Goal: Task Accomplishment & Management: Manage account settings

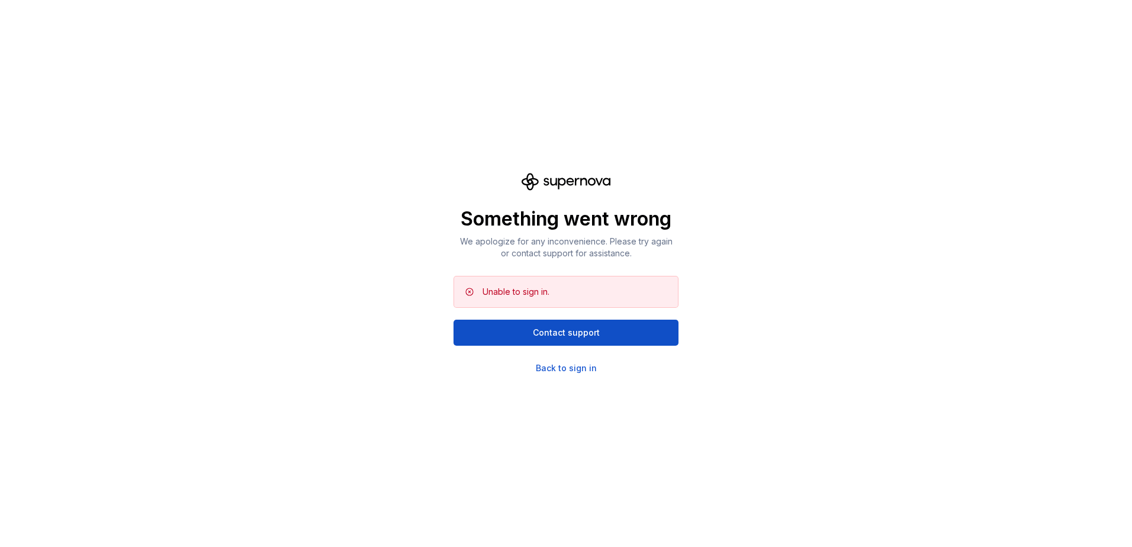
click at [556, 379] on div "Something went wrong We apologize for any inconvenience. Please try again or co…" at bounding box center [566, 273] width 1132 height 547
click at [556, 375] on div "Something went wrong We apologize for any inconvenience. Please try again or co…" at bounding box center [566, 273] width 1132 height 547
click at [557, 371] on div "Back to sign in" at bounding box center [566, 368] width 61 height 12
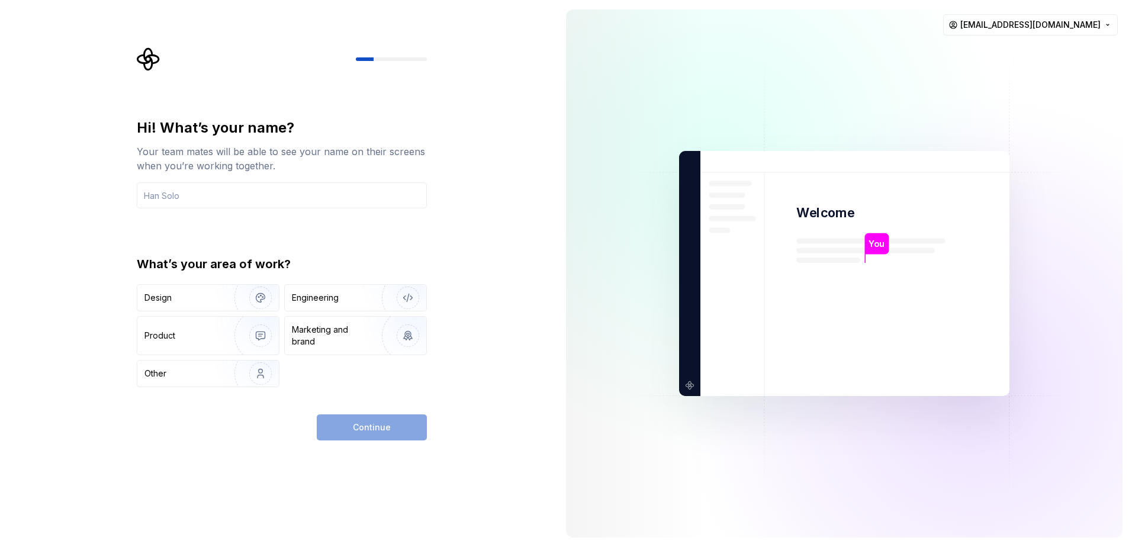
click at [393, 426] on div "Continue" at bounding box center [372, 427] width 110 height 26
drag, startPoint x: 250, startPoint y: 212, endPoint x: 253, endPoint y: 191, distance: 21.5
click at [250, 210] on div "Hi! What’s your name? Your team mates will be able to see your name on their sc…" at bounding box center [282, 252] width 290 height 269
click at [255, 188] on input "text" at bounding box center [282, 195] width 290 height 26
type input "test"
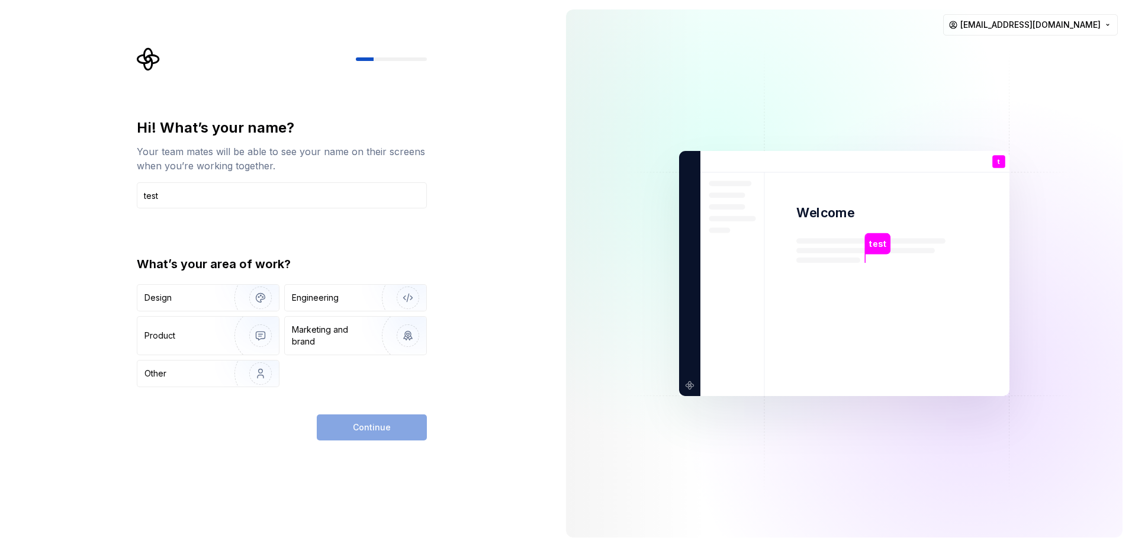
click at [369, 424] on div "Continue" at bounding box center [372, 427] width 110 height 26
click at [197, 310] on div "Design" at bounding box center [207, 298] width 141 height 26
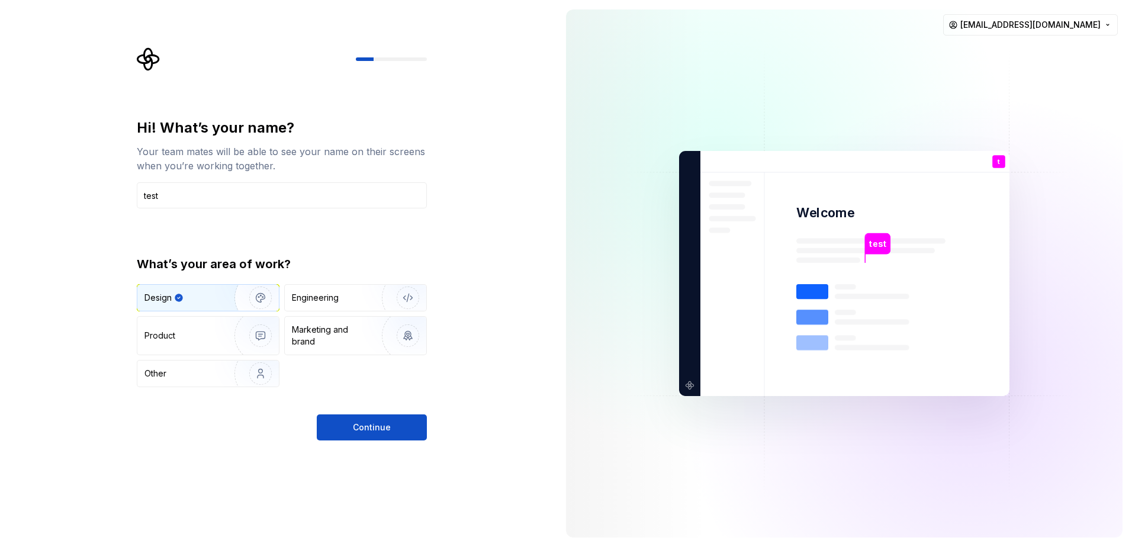
click at [400, 427] on button "Continue" at bounding box center [372, 427] width 110 height 26
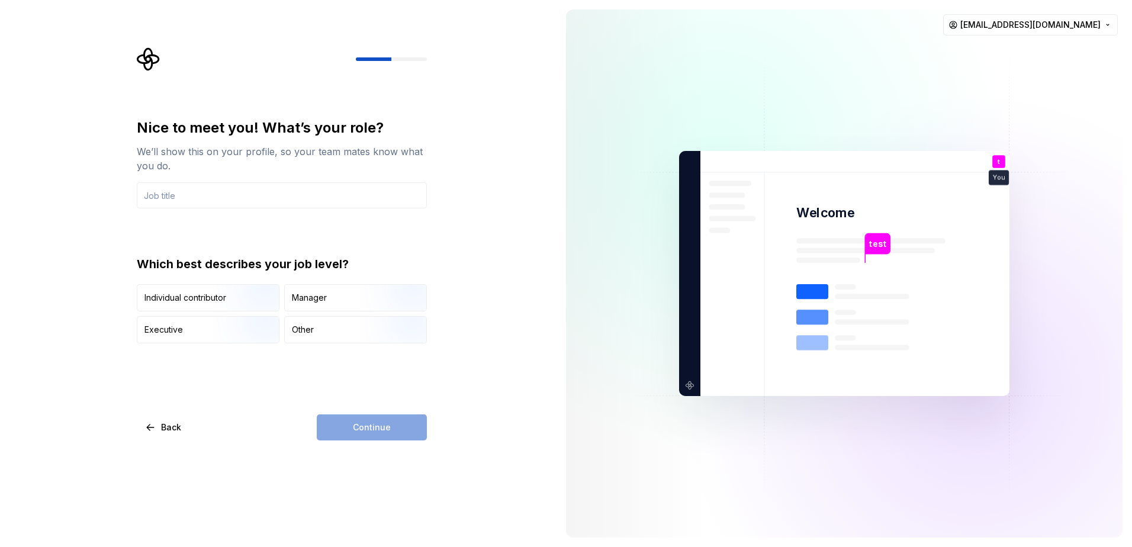
click at [375, 346] on div "Nice to meet you! What’s your role? We’ll show this on your profile, so your te…" at bounding box center [282, 279] width 290 height 322
click at [346, 301] on div "Manager" at bounding box center [355, 298] width 141 height 26
click at [384, 427] on div "Continue" at bounding box center [372, 427] width 110 height 26
click at [208, 300] on div "Individual contributor" at bounding box center [185, 298] width 82 height 12
click at [387, 425] on div "Continue" at bounding box center [372, 427] width 110 height 26
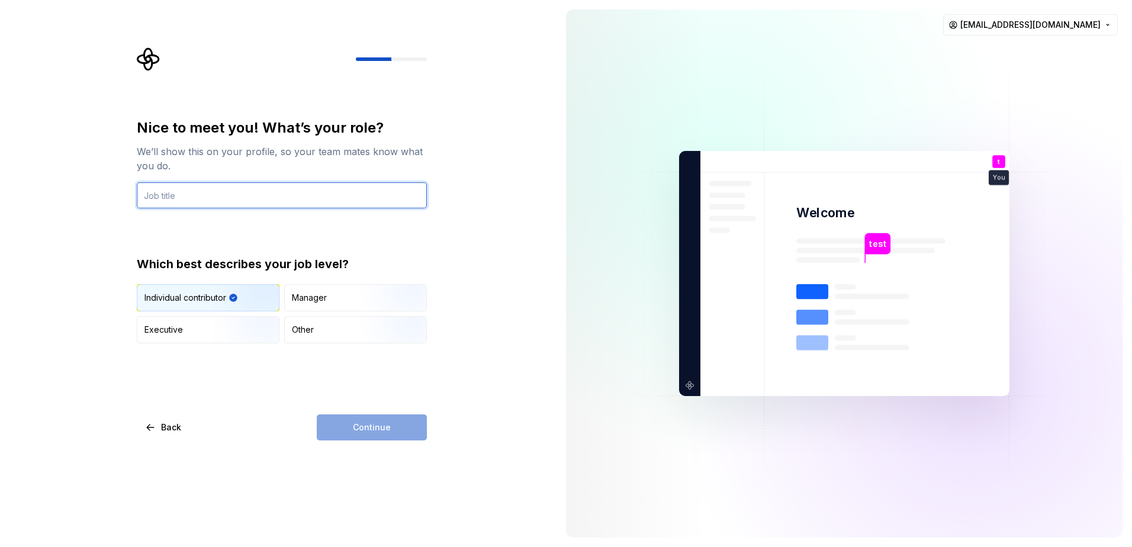
click at [203, 192] on input "text" at bounding box center [282, 195] width 290 height 26
type input "dev"
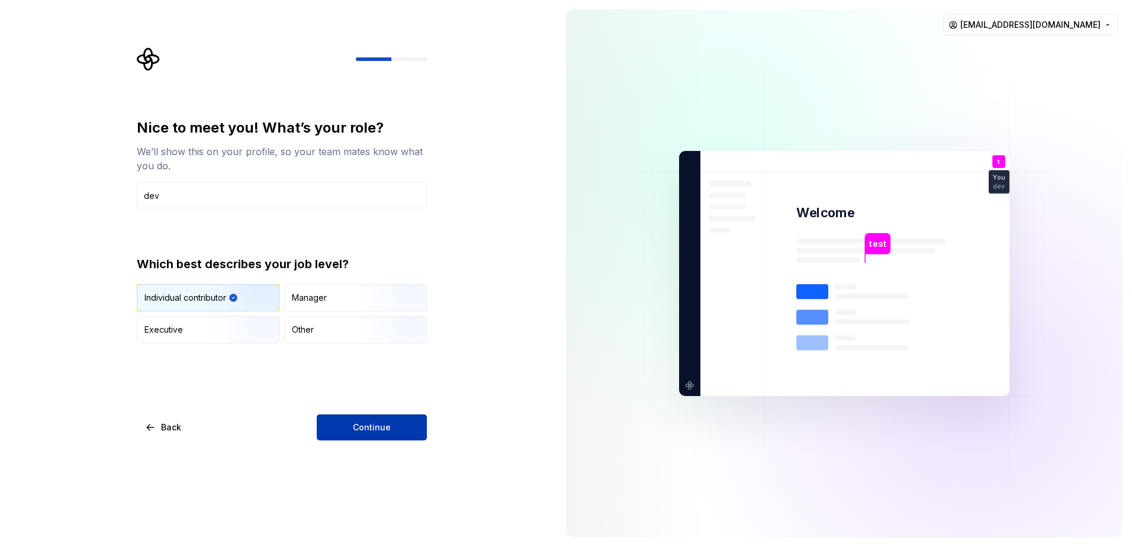
click at [374, 426] on span "Continue" at bounding box center [372, 428] width 38 height 12
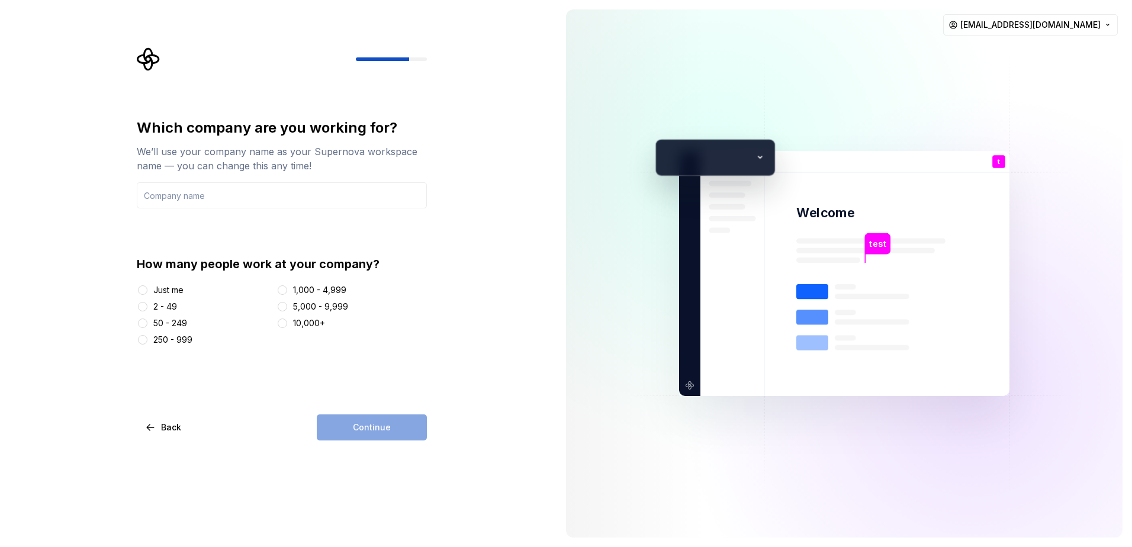
click at [170, 292] on div "Just me" at bounding box center [168, 290] width 30 height 12
click at [147, 292] on button "Just me" at bounding box center [142, 289] width 9 height 9
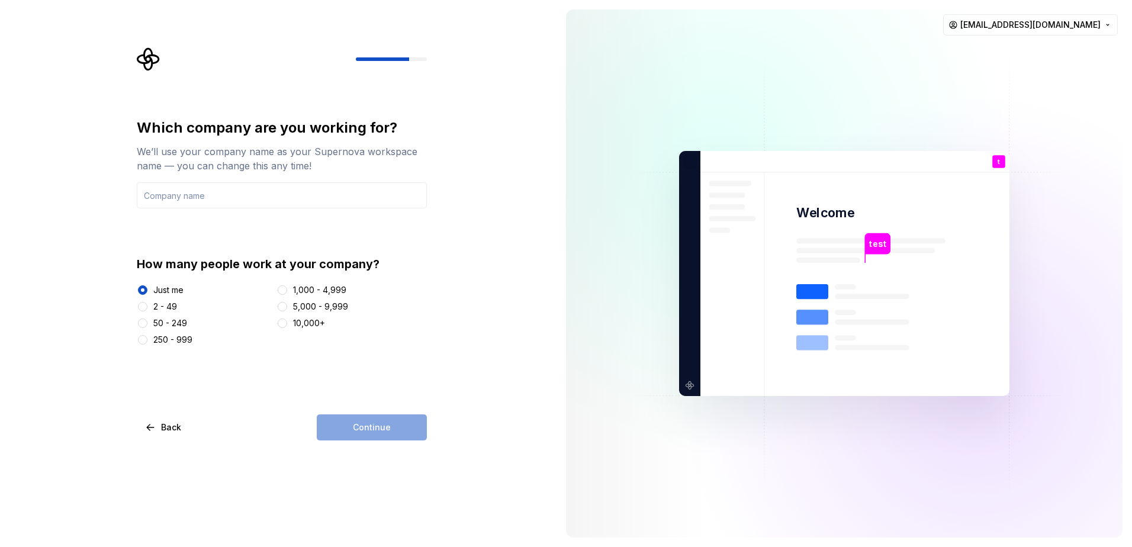
click at [417, 458] on div "Which company are you working for? We’ll use your company name as your Supernov…" at bounding box center [278, 273] width 556 height 547
click at [396, 436] on div "Continue" at bounding box center [372, 427] width 110 height 26
click at [216, 204] on input "text" at bounding box center [282, 195] width 290 height 26
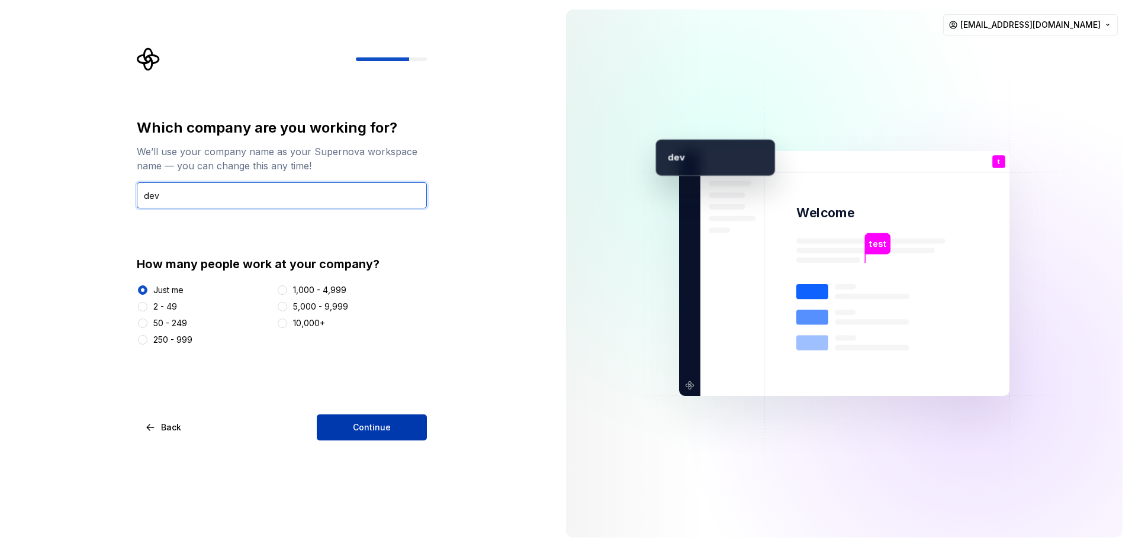
type input "dev"
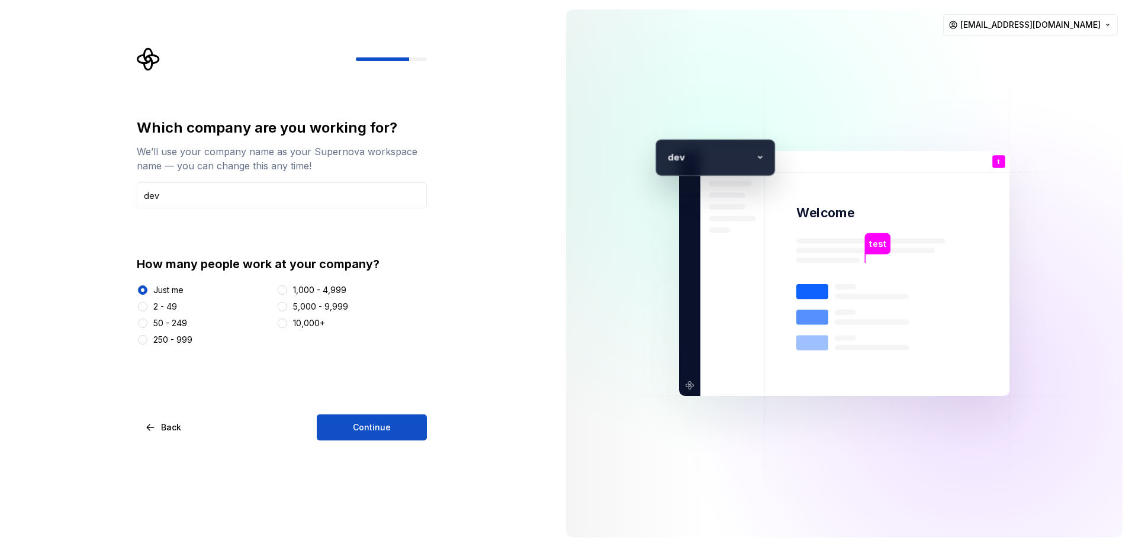
click at [396, 436] on button "Continue" at bounding box center [372, 427] width 110 height 26
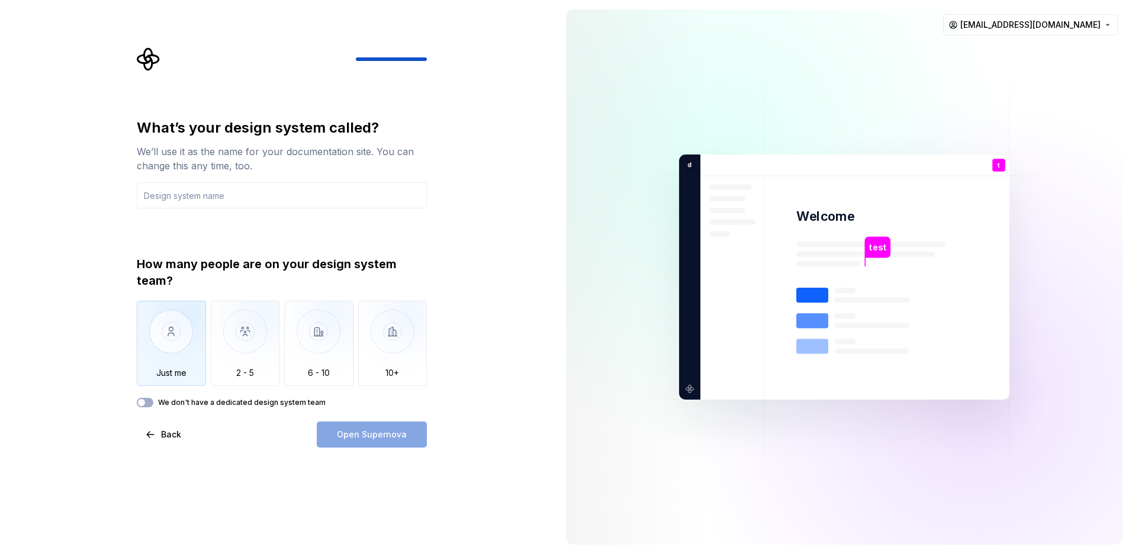
click at [185, 350] on img "button" at bounding box center [171, 340] width 69 height 79
click at [179, 182] on div "What’s your design system called? We’ll use it as the name for your documentati…" at bounding box center [282, 163] width 290 height 90
click at [181, 182] on div "What’s your design system called? We’ll use it as the name for your documentati…" at bounding box center [282, 163] width 290 height 90
drag, startPoint x: 181, startPoint y: 182, endPoint x: 180, endPoint y: 197, distance: 15.4
click at [180, 197] on input "text" at bounding box center [282, 195] width 290 height 26
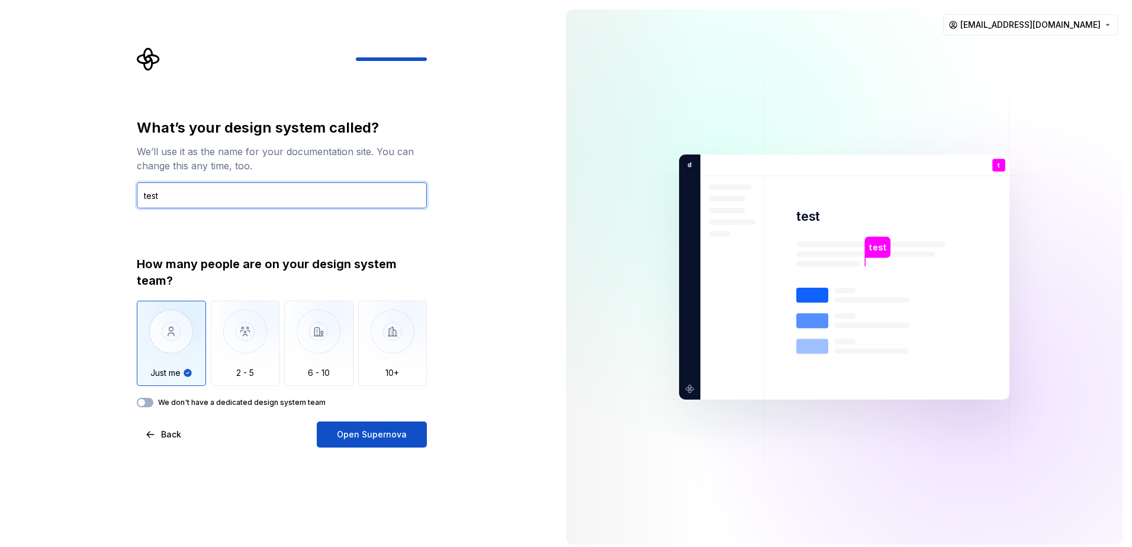
type input "test"
click at [379, 421] on div "What’s your design system called? We’ll use it as the name for your documentati…" at bounding box center [282, 282] width 290 height 329
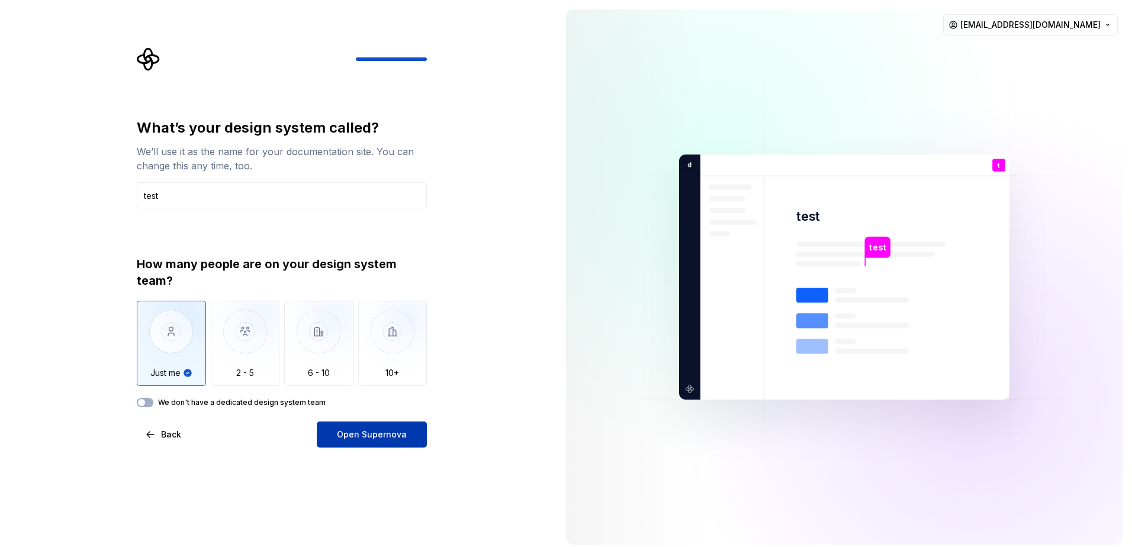
click at [382, 429] on span "Open Supernova" at bounding box center [372, 435] width 70 height 12
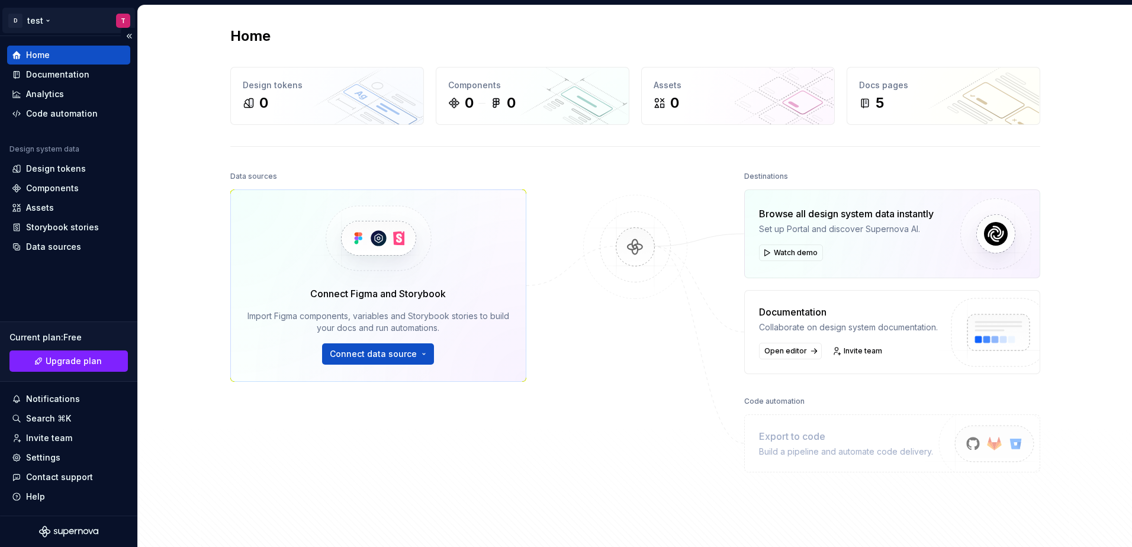
click at [43, 21] on html "D test T Home Documentation Analytics Code automation Design system data Design…" at bounding box center [566, 273] width 1132 height 547
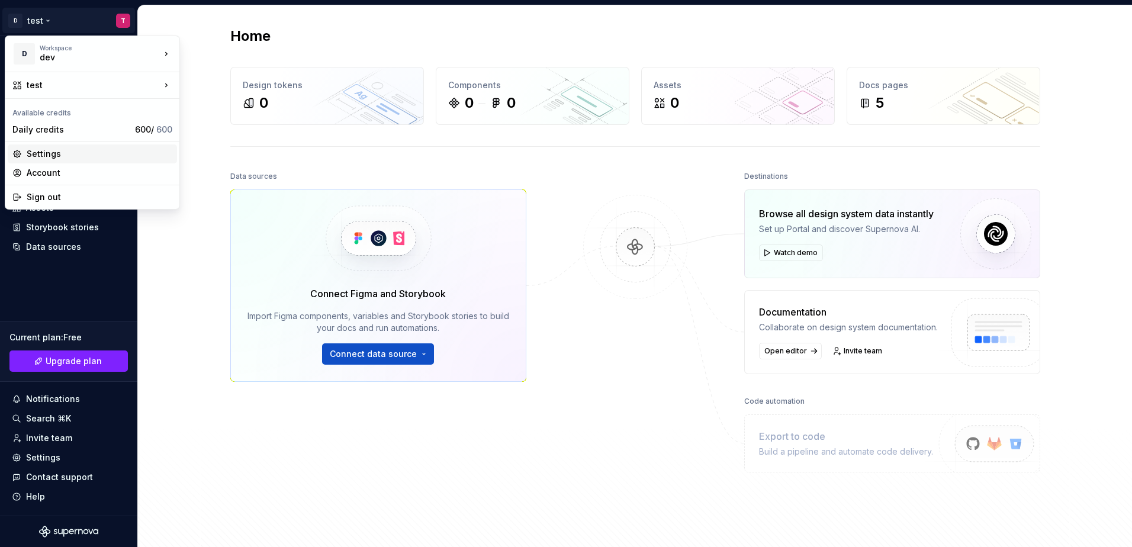
click at [65, 155] on div "Settings" at bounding box center [100, 154] width 146 height 12
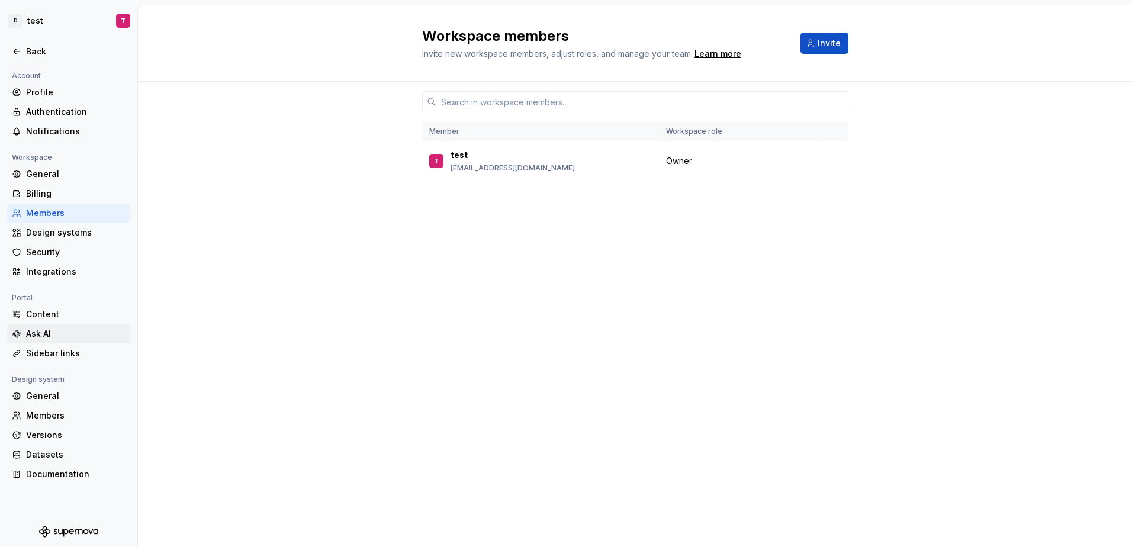
click at [42, 330] on div "Ask AI" at bounding box center [75, 334] width 99 height 12
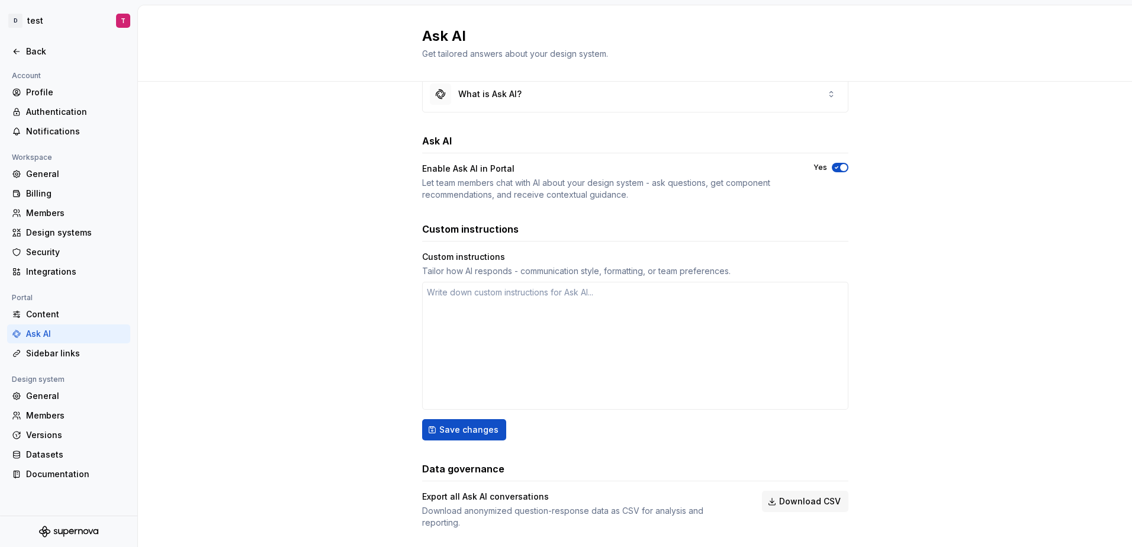
scroll to position [42, 0]
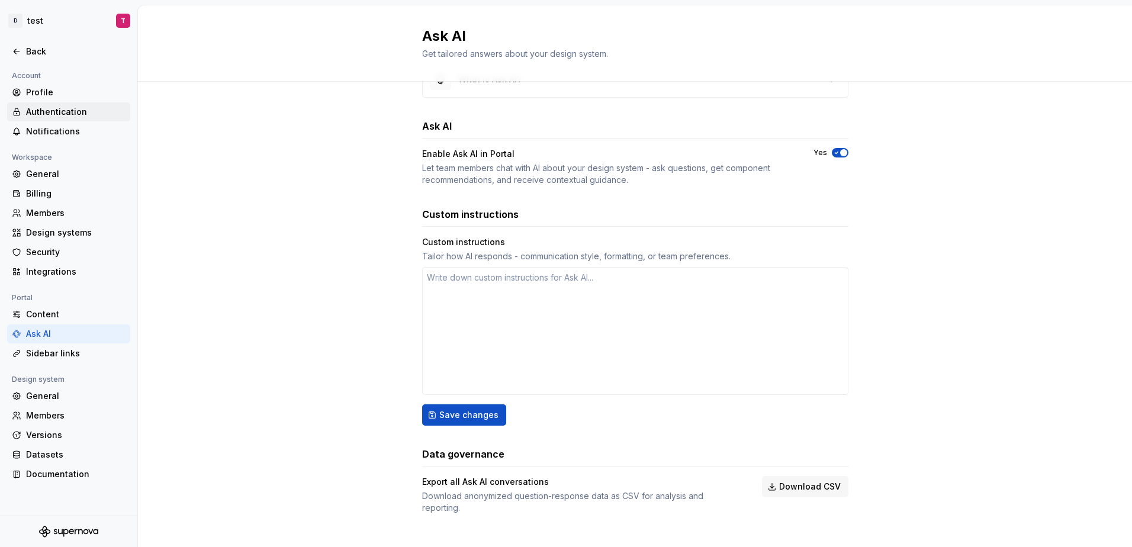
click at [81, 107] on div "Authentication" at bounding box center [75, 112] width 99 height 12
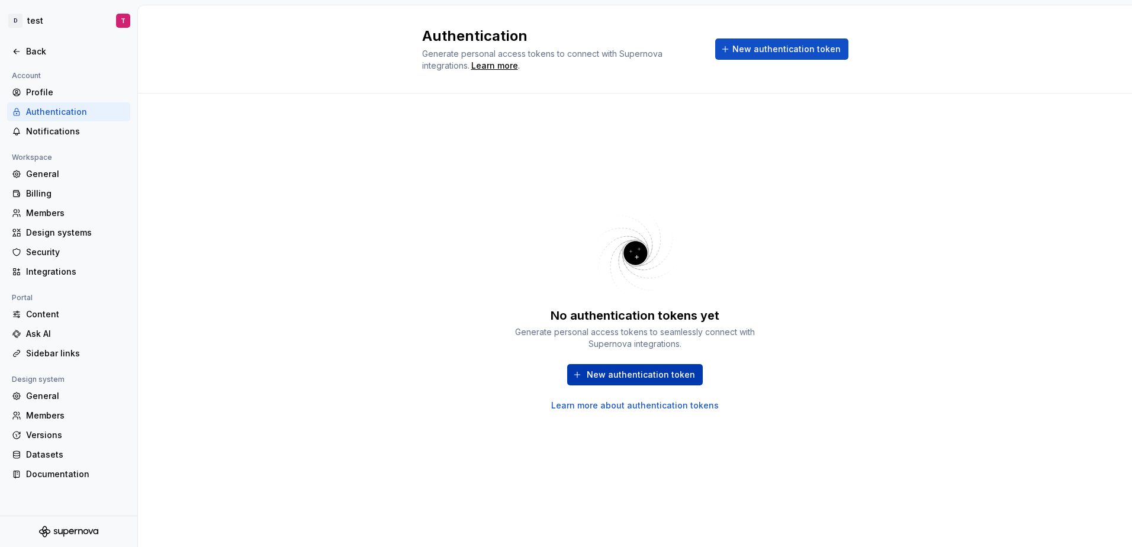
click at [681, 375] on span "New authentication token" at bounding box center [641, 375] width 108 height 12
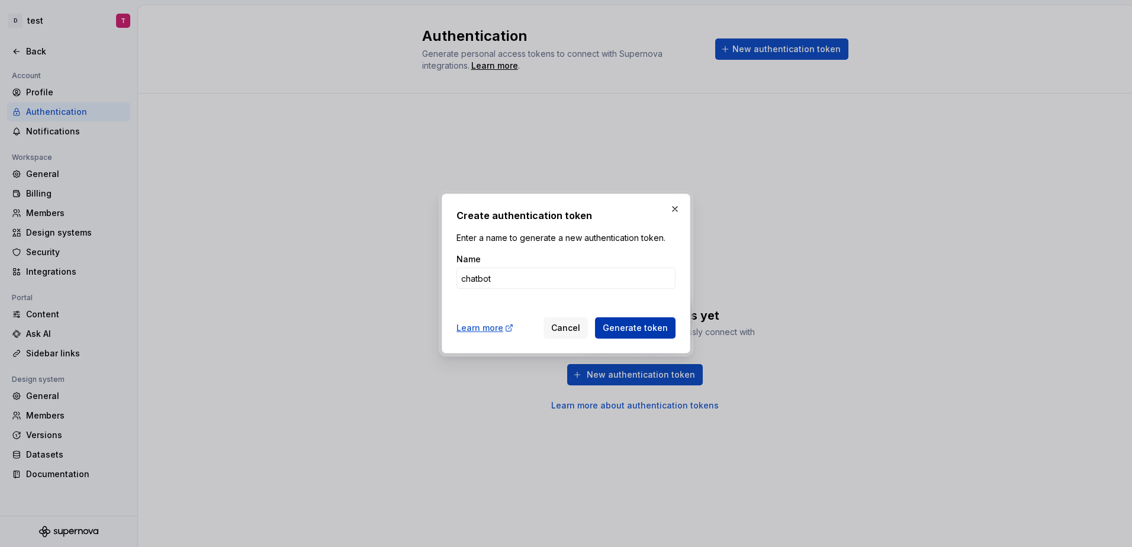
type input "chatbot"
click at [667, 336] on button "Generate token" at bounding box center [635, 327] width 81 height 21
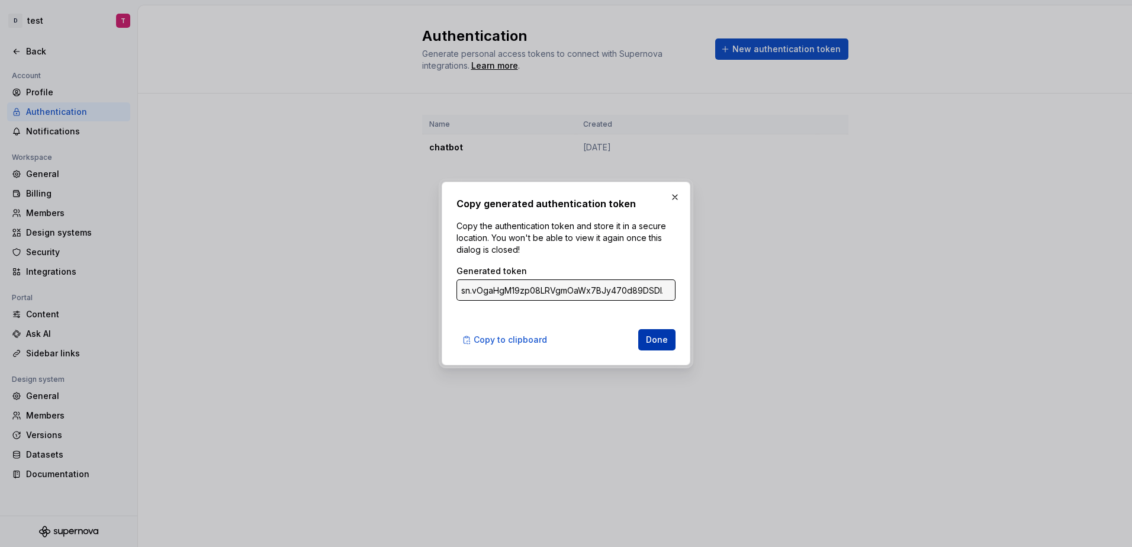
click at [648, 332] on button "Done" at bounding box center [656, 339] width 37 height 21
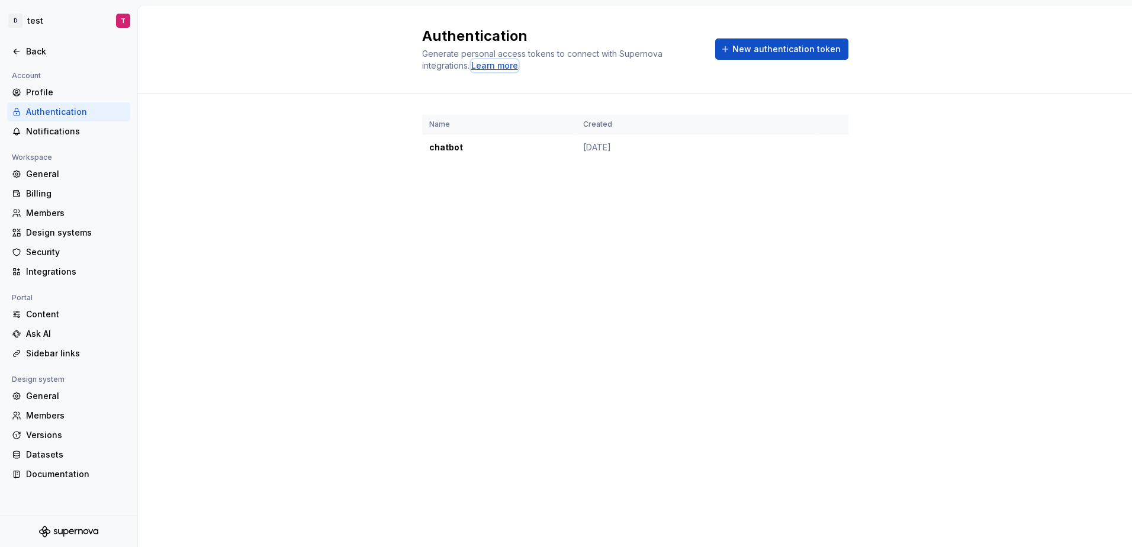
drag, startPoint x: 494, startPoint y: 66, endPoint x: 500, endPoint y: 62, distance: 7.7
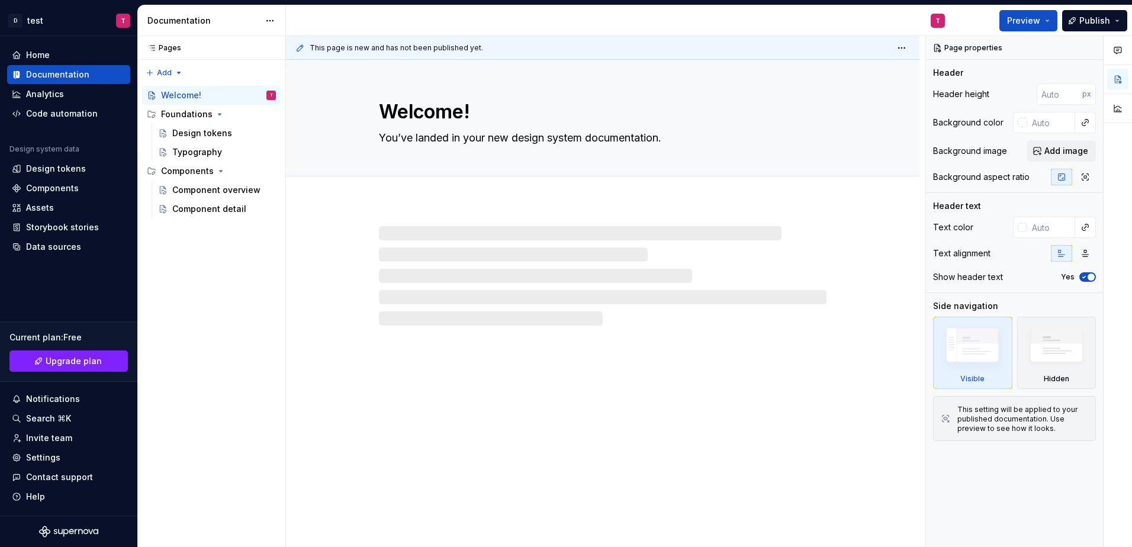
type textarea "*"
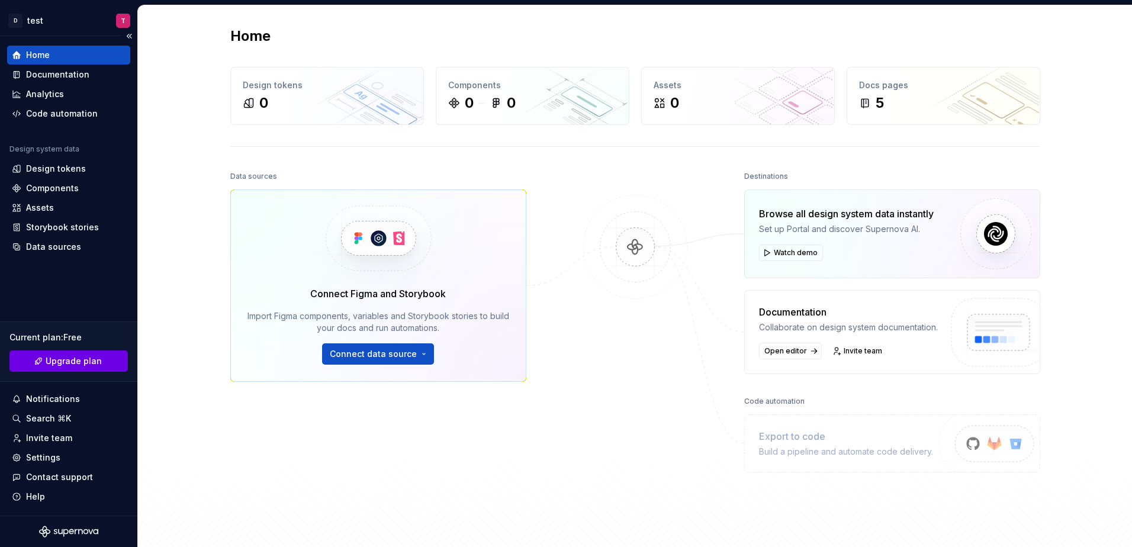
click at [79, 354] on link "Upgrade plan" at bounding box center [68, 360] width 118 height 21
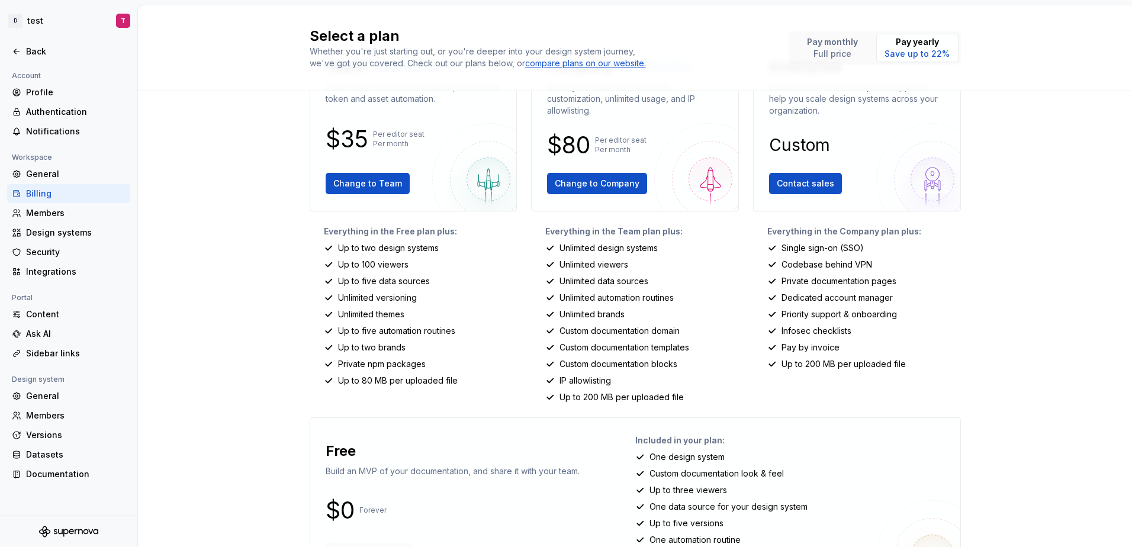
scroll to position [126, 0]
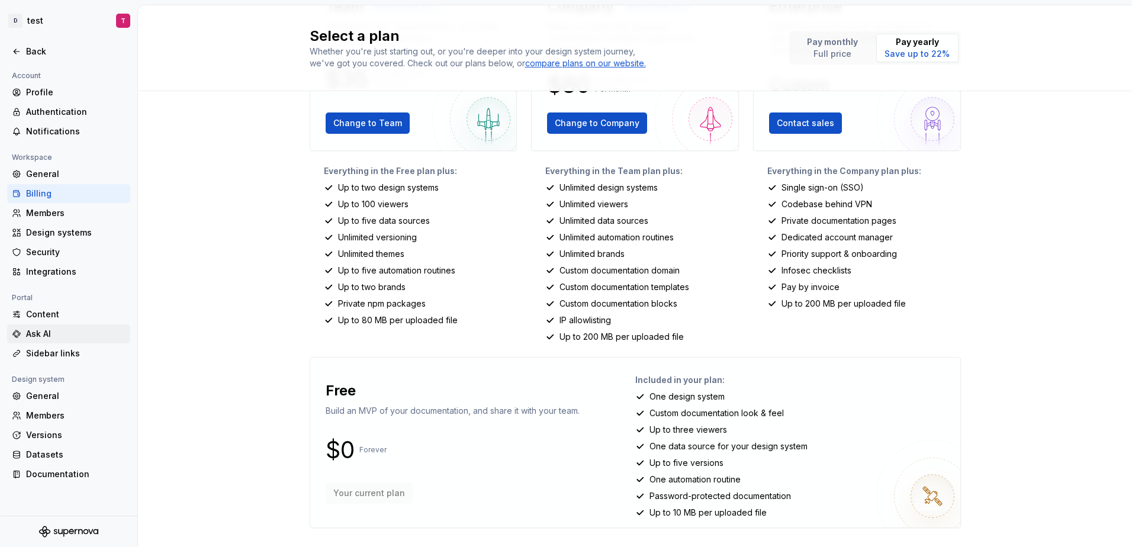
click at [72, 328] on div "Ask AI" at bounding box center [75, 334] width 99 height 12
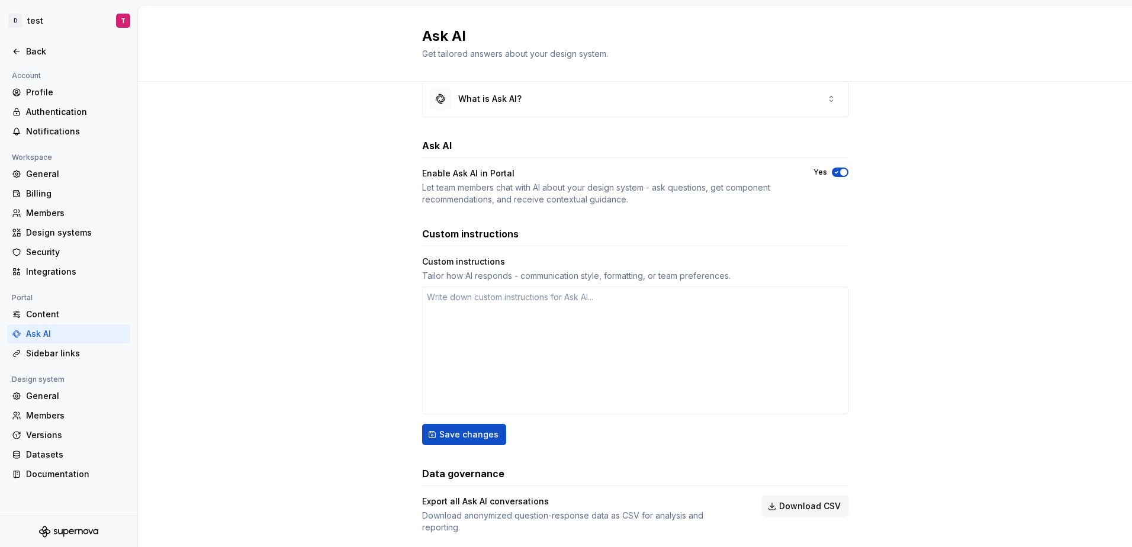
scroll to position [42, 0]
